Goal: Find specific page/section: Find specific page/section

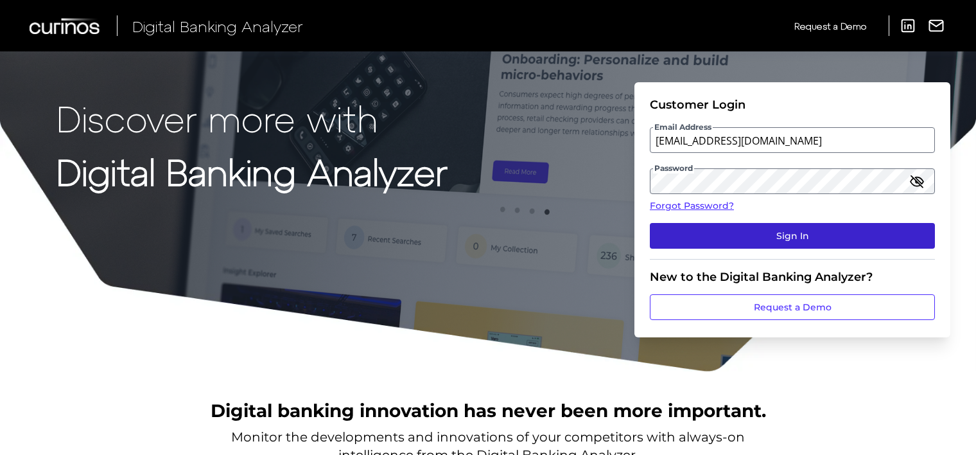
click at [752, 237] on button "Sign In" at bounding box center [792, 236] width 285 height 26
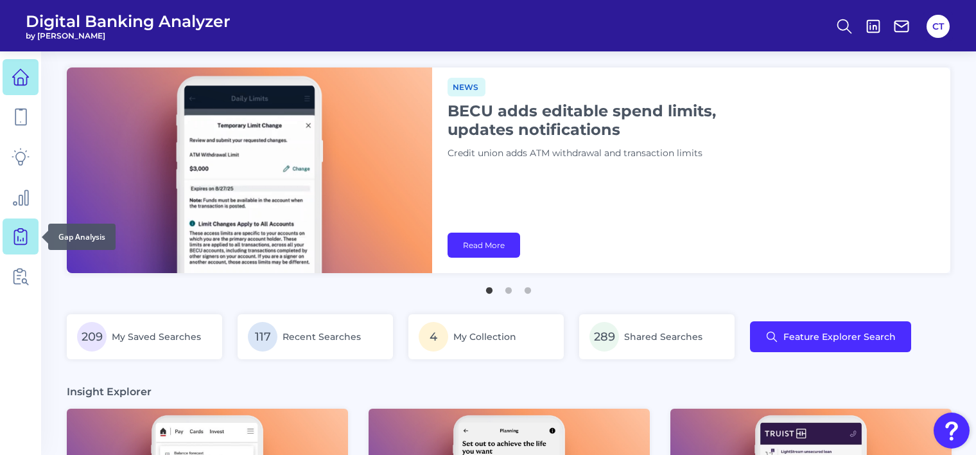
click at [18, 241] on icon at bounding box center [21, 236] width 18 height 18
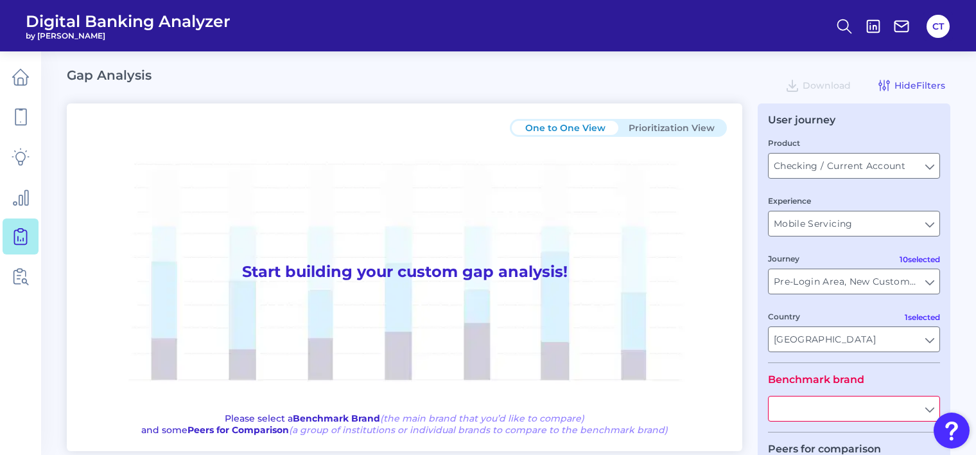
type input "All Journeys"
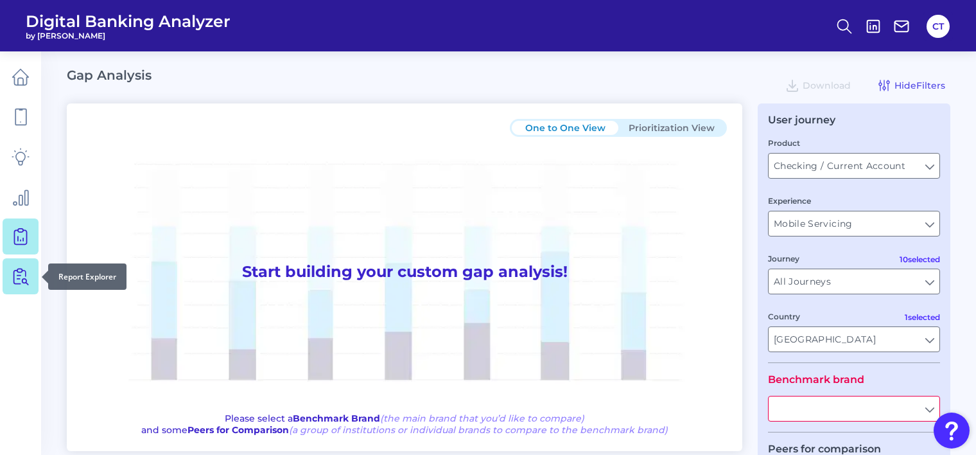
click at [17, 272] on icon at bounding box center [21, 276] width 18 height 18
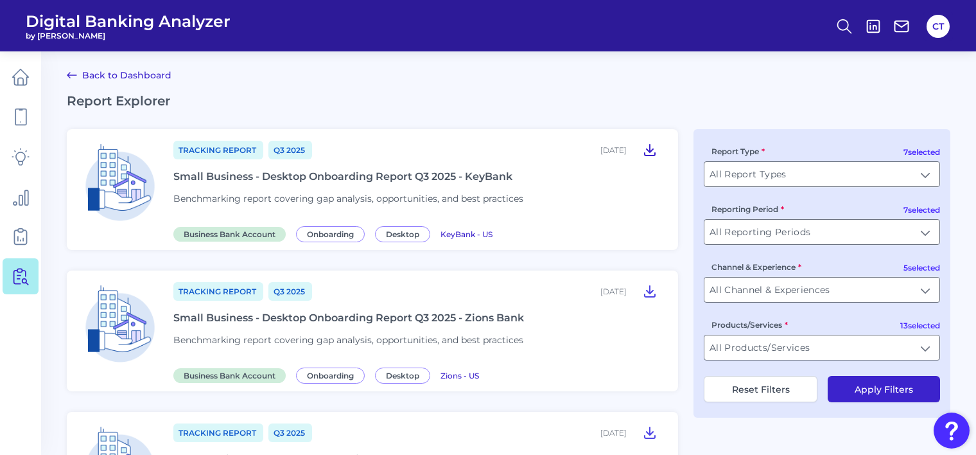
click at [647, 147] on icon at bounding box center [649, 149] width 15 height 15
click at [648, 289] on icon at bounding box center [649, 290] width 15 height 15
click at [871, 388] on button "Apply Filters" at bounding box center [884, 389] width 112 height 26
